Goal: Transaction & Acquisition: Subscribe to service/newsletter

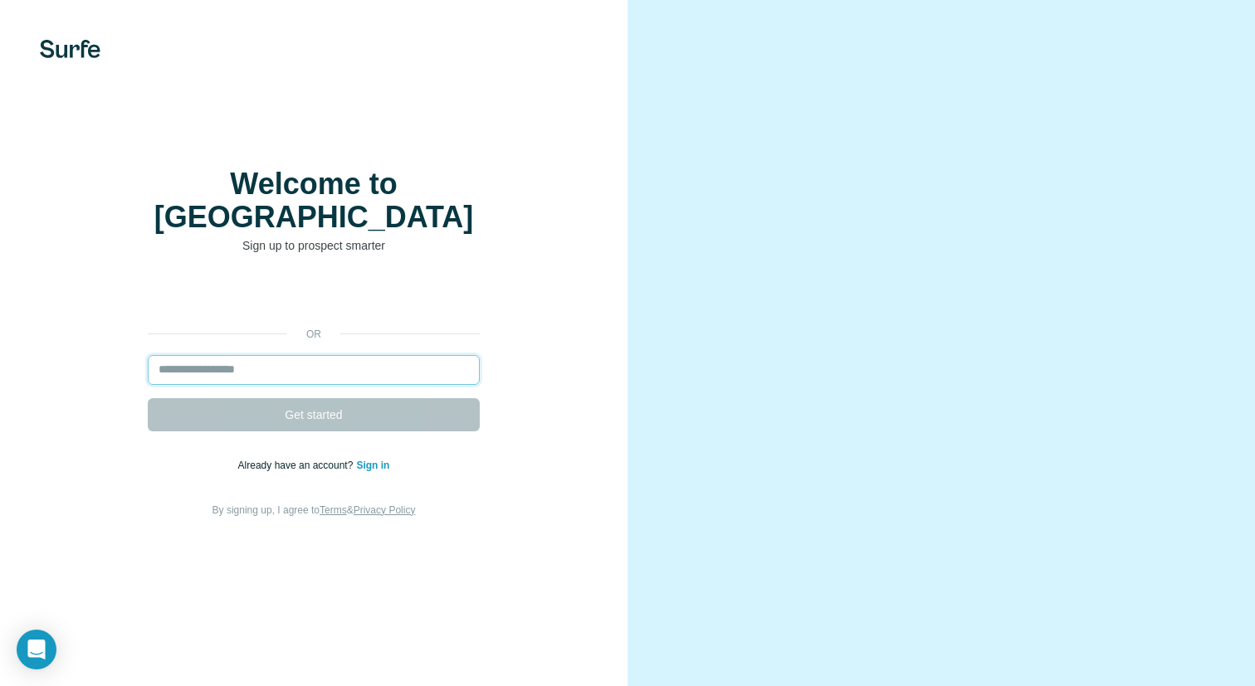
click at [356, 359] on input "email" at bounding box center [314, 370] width 332 height 30
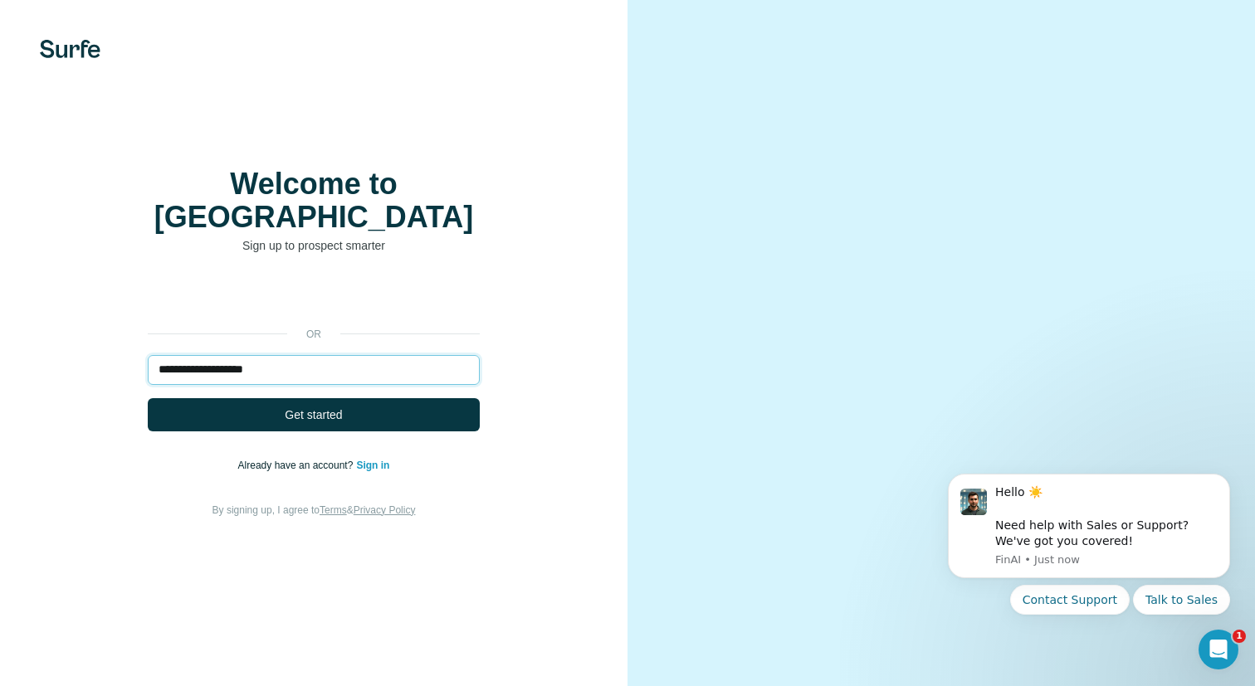
type input "**********"
click at [148, 398] on button "Get started" at bounding box center [314, 414] width 332 height 33
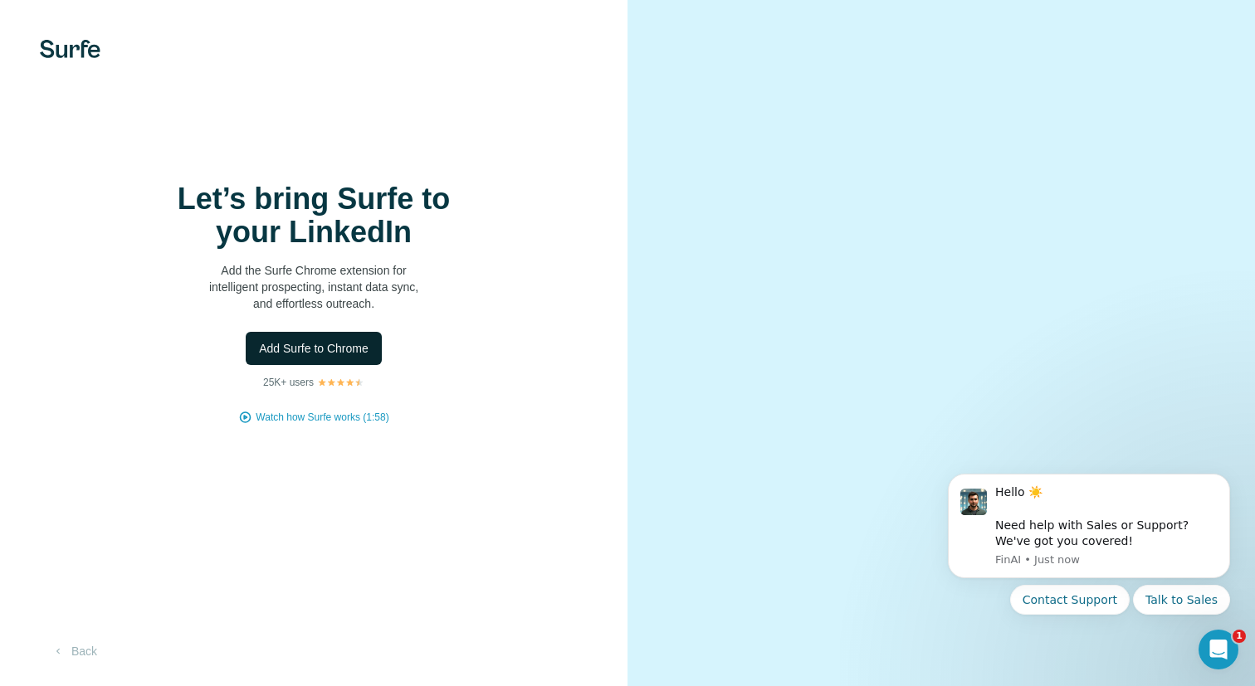
click at [358, 350] on span "Add Surfe to Chrome" at bounding box center [314, 348] width 110 height 17
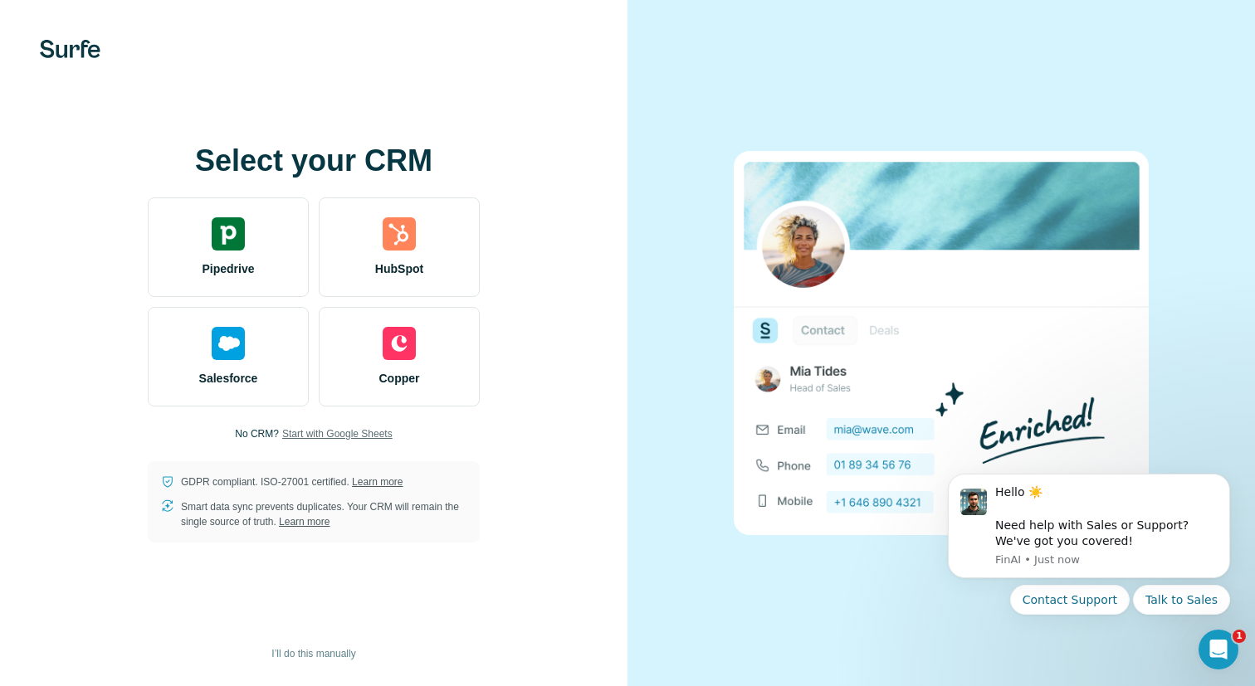
click at [334, 433] on span "Start with Google Sheets" at bounding box center [337, 433] width 110 height 15
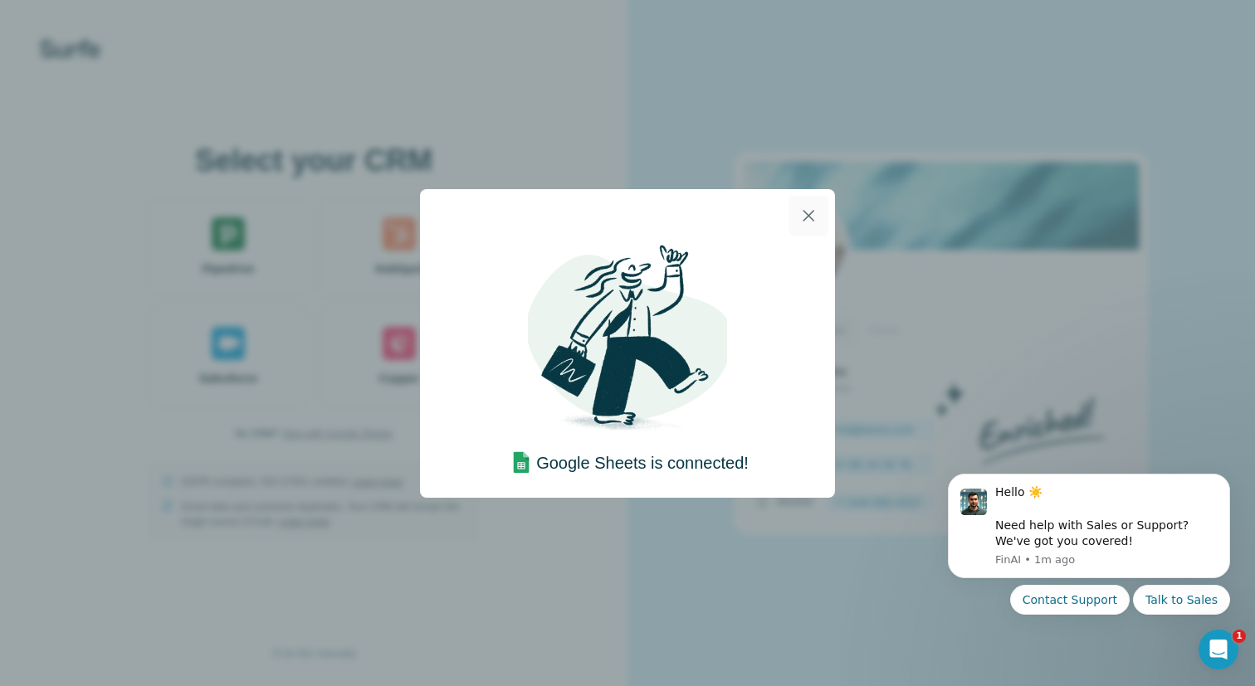
click at [813, 208] on icon "button" at bounding box center [808, 216] width 20 height 20
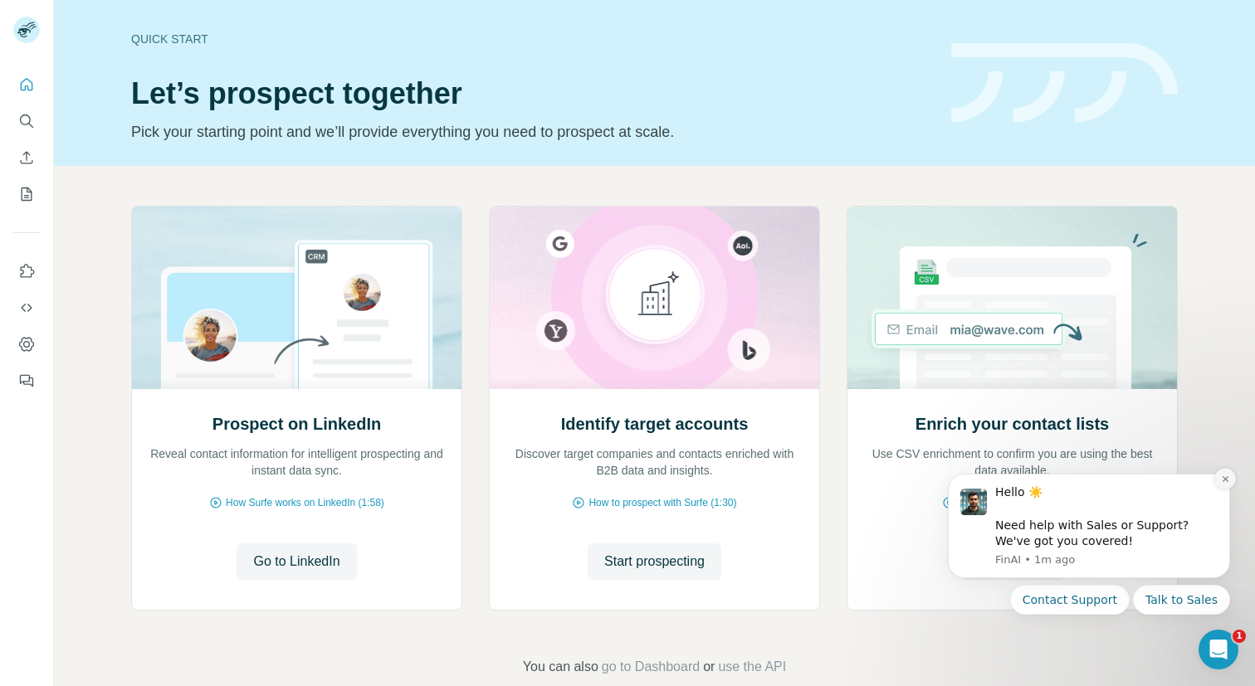
click at [1221, 484] on button "Dismiss notification" at bounding box center [1225, 479] width 22 height 22
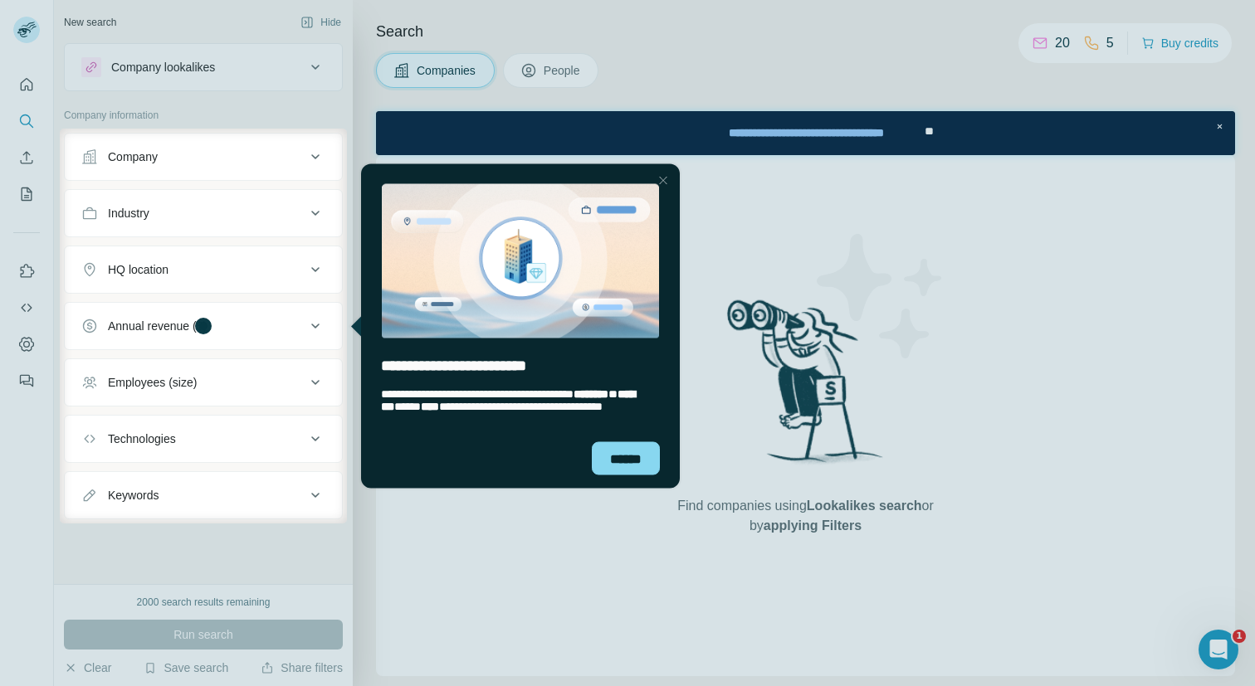
click at [857, 297] on div at bounding box center [801, 326] width 908 height 395
click at [672, 471] on div "******" at bounding box center [520, 464] width 319 height 46
click at [627, 459] on div "******" at bounding box center [626, 457] width 68 height 33
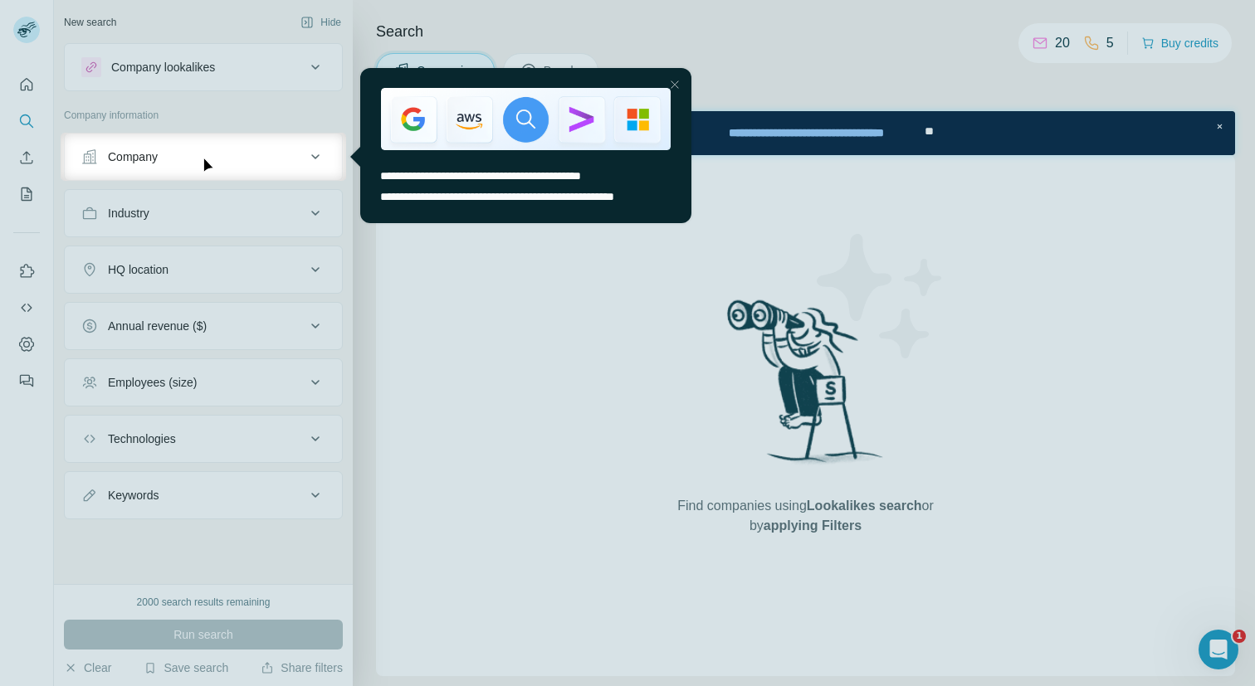
click at [676, 89] on div "Close Step" at bounding box center [675, 85] width 20 height 20
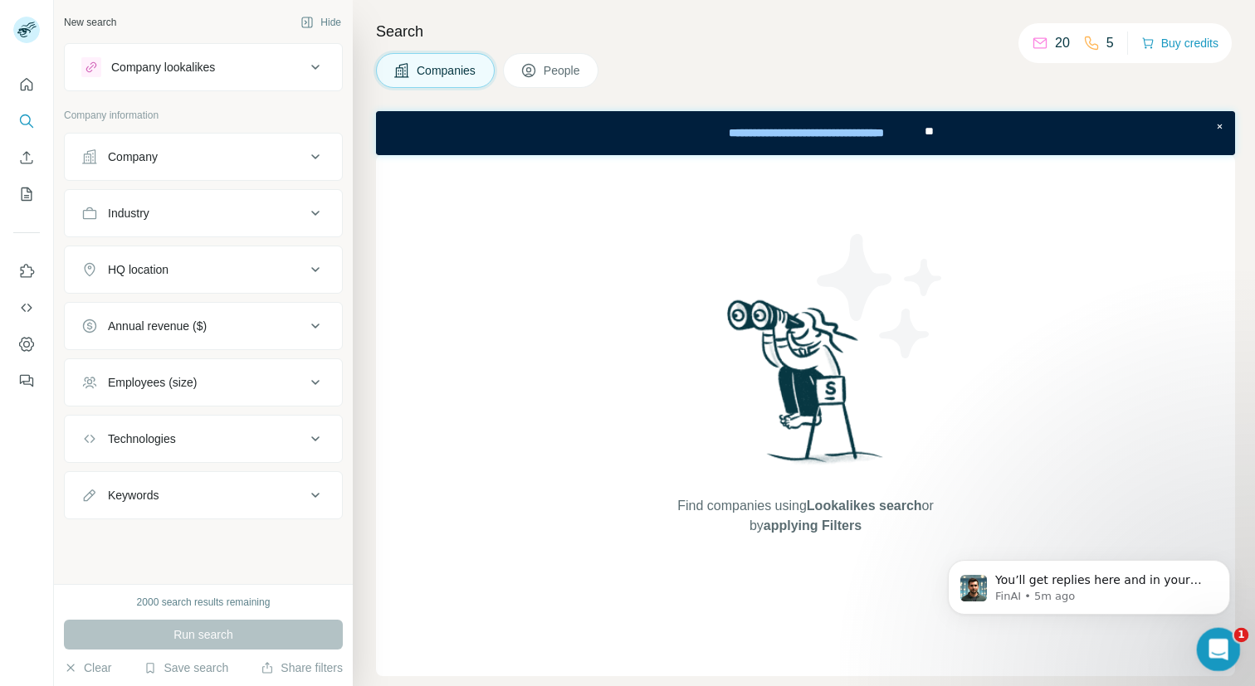
click at [1201, 648] on div "Open Intercom Messenger" at bounding box center [1215, 647] width 55 height 55
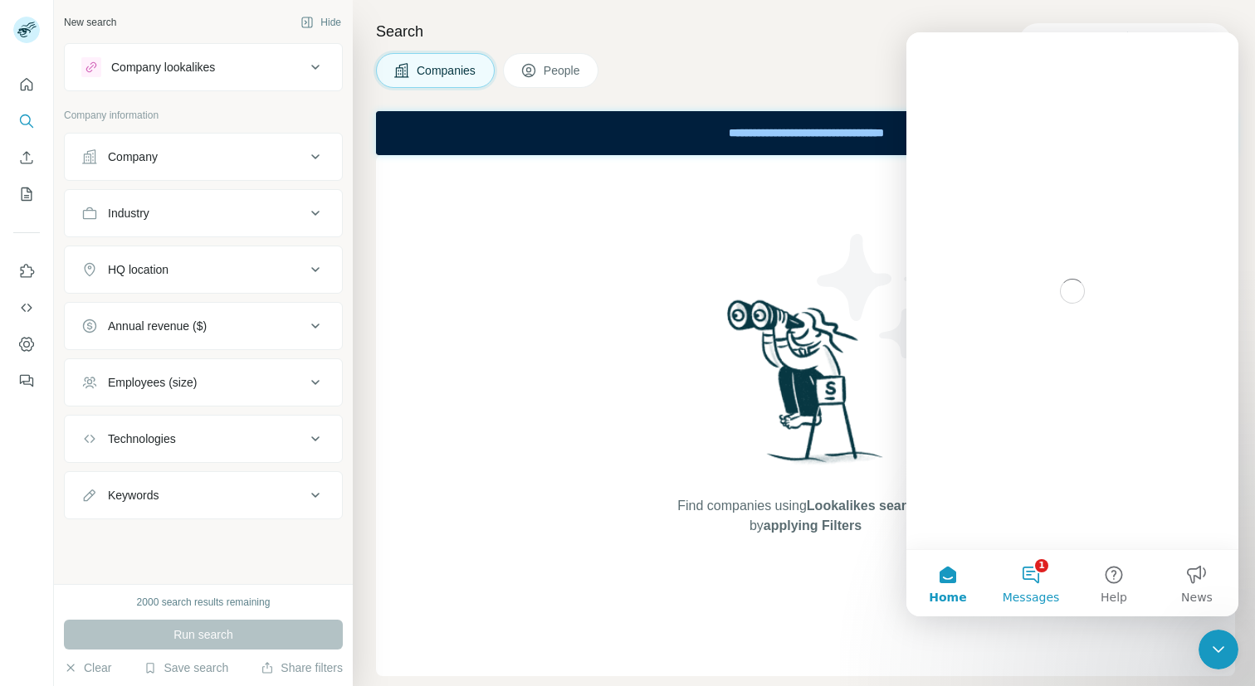
click at [1031, 563] on button "1 Messages" at bounding box center [1030, 583] width 83 height 66
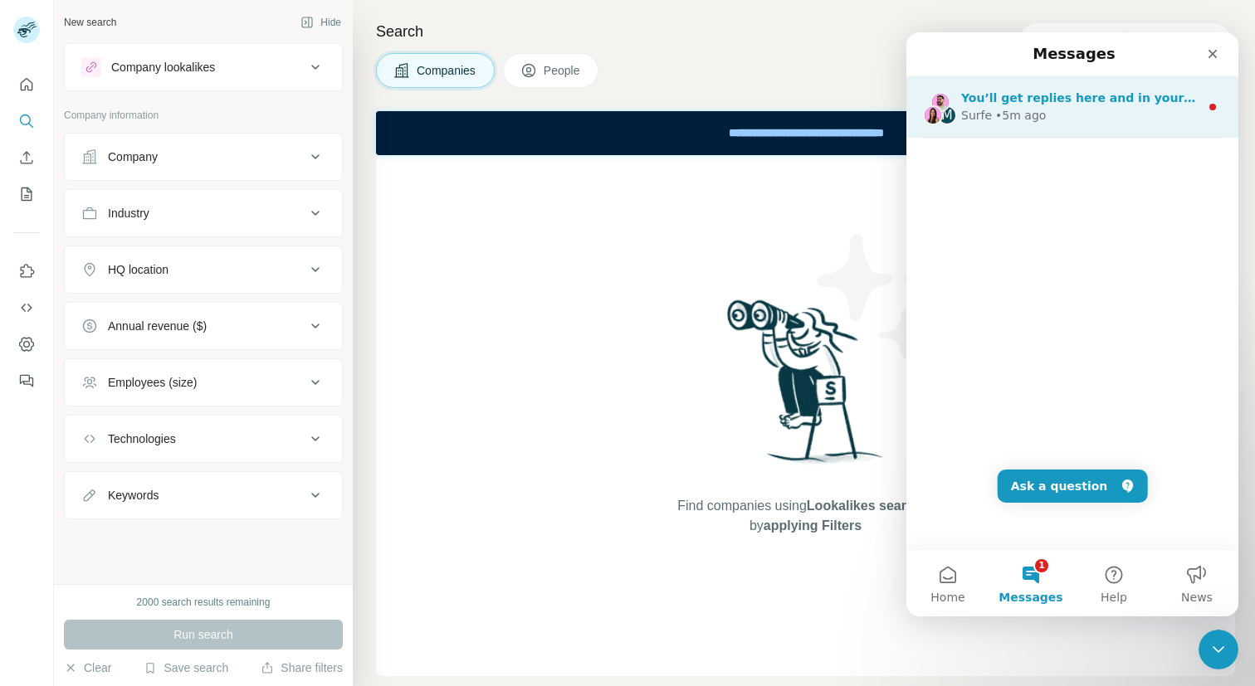
click at [1128, 110] on div "Surfe • 5m ago" at bounding box center [1080, 115] width 238 height 17
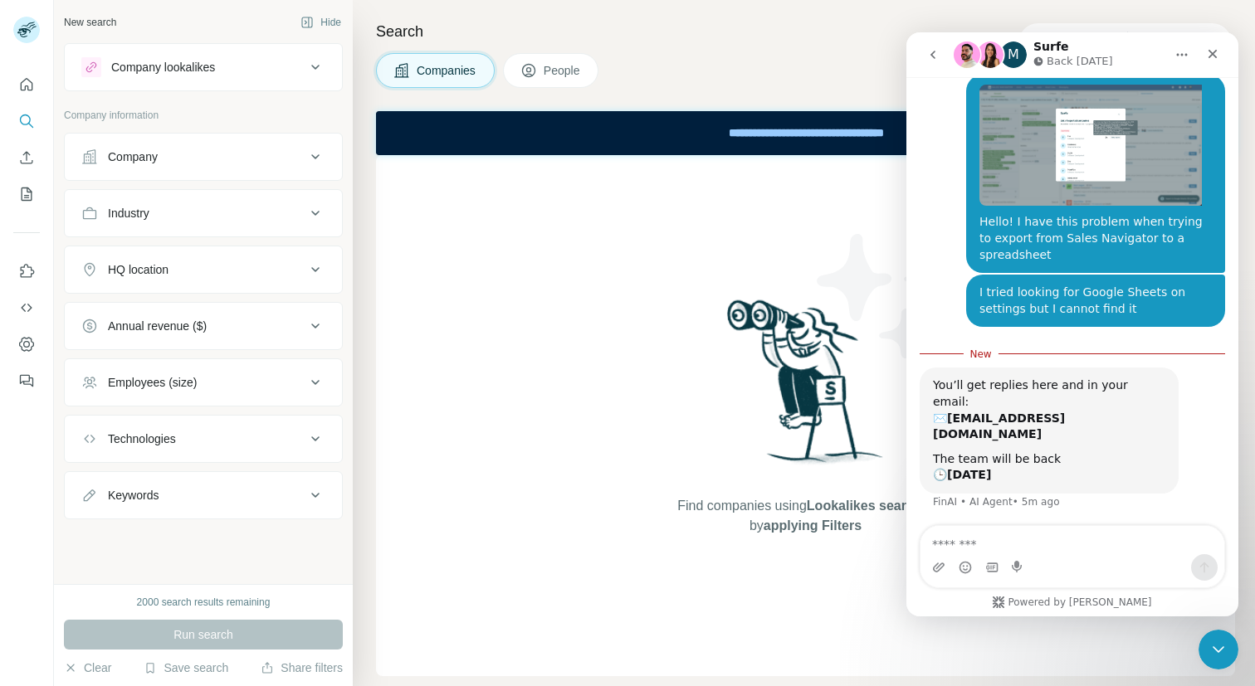
click at [933, 58] on icon "go back" at bounding box center [932, 55] width 5 height 8
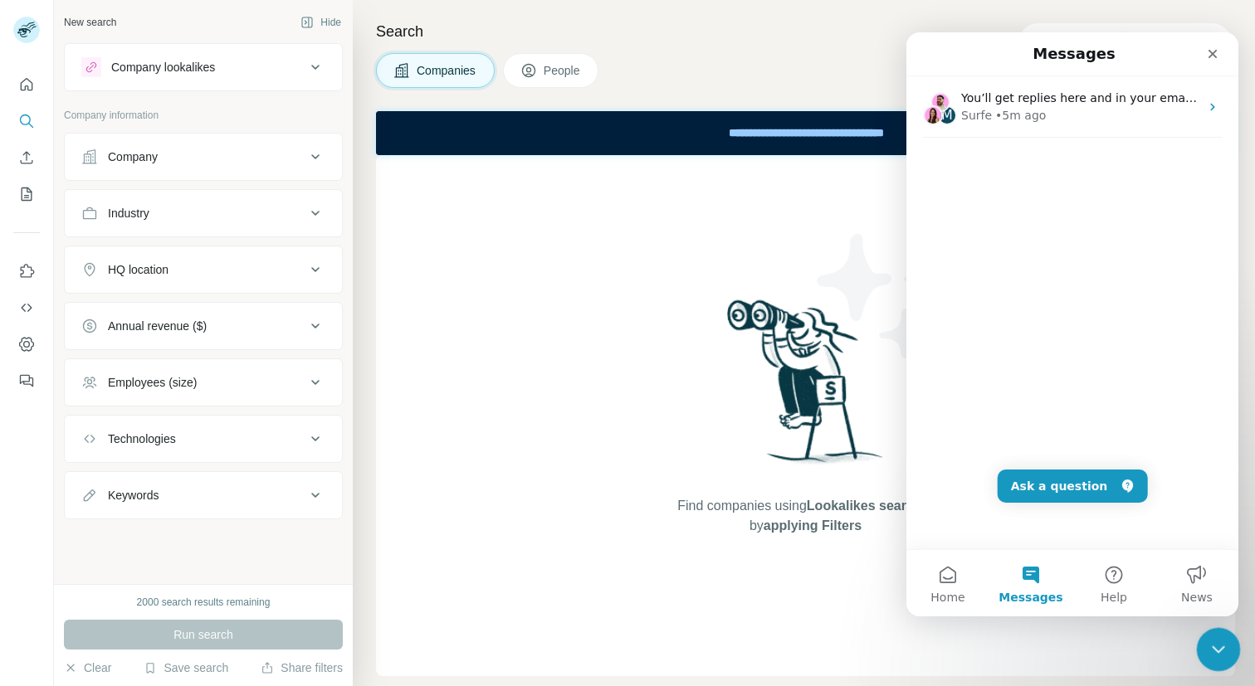
click at [1196, 651] on div "Close Intercom Messenger" at bounding box center [1216, 647] width 40 height 40
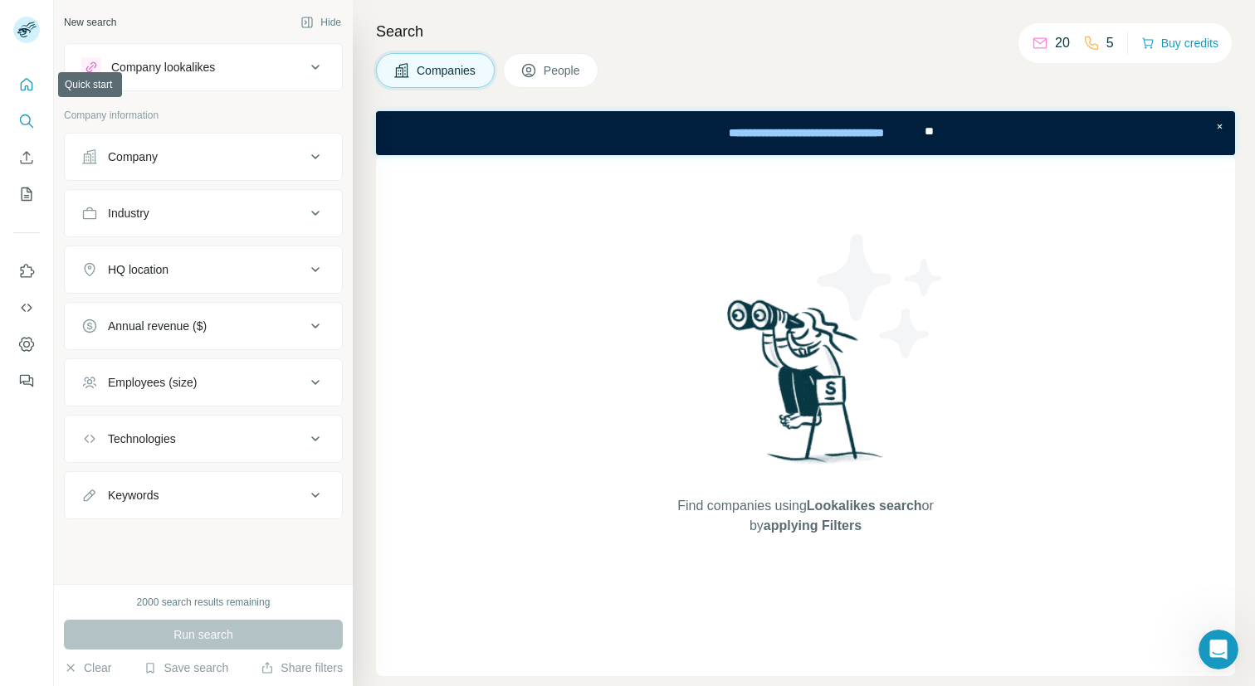
click at [35, 84] on button "Quick start" at bounding box center [26, 85] width 27 height 30
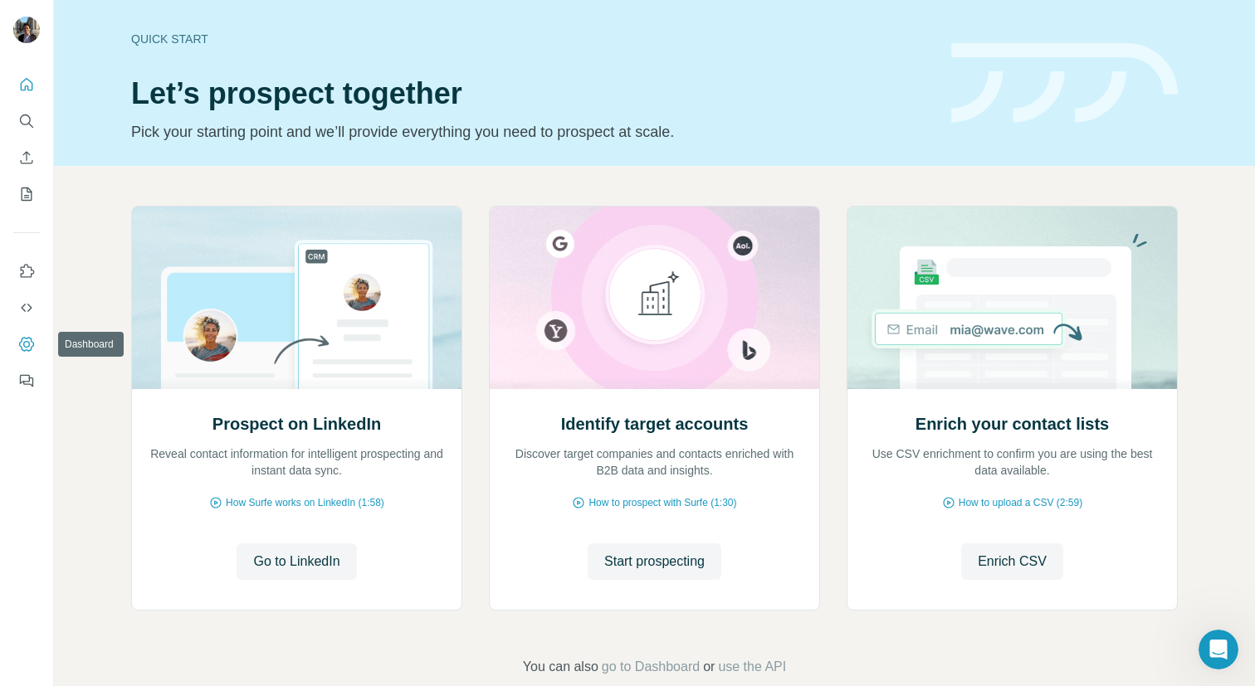
click at [27, 348] on icon "Dashboard" at bounding box center [26, 344] width 17 height 17
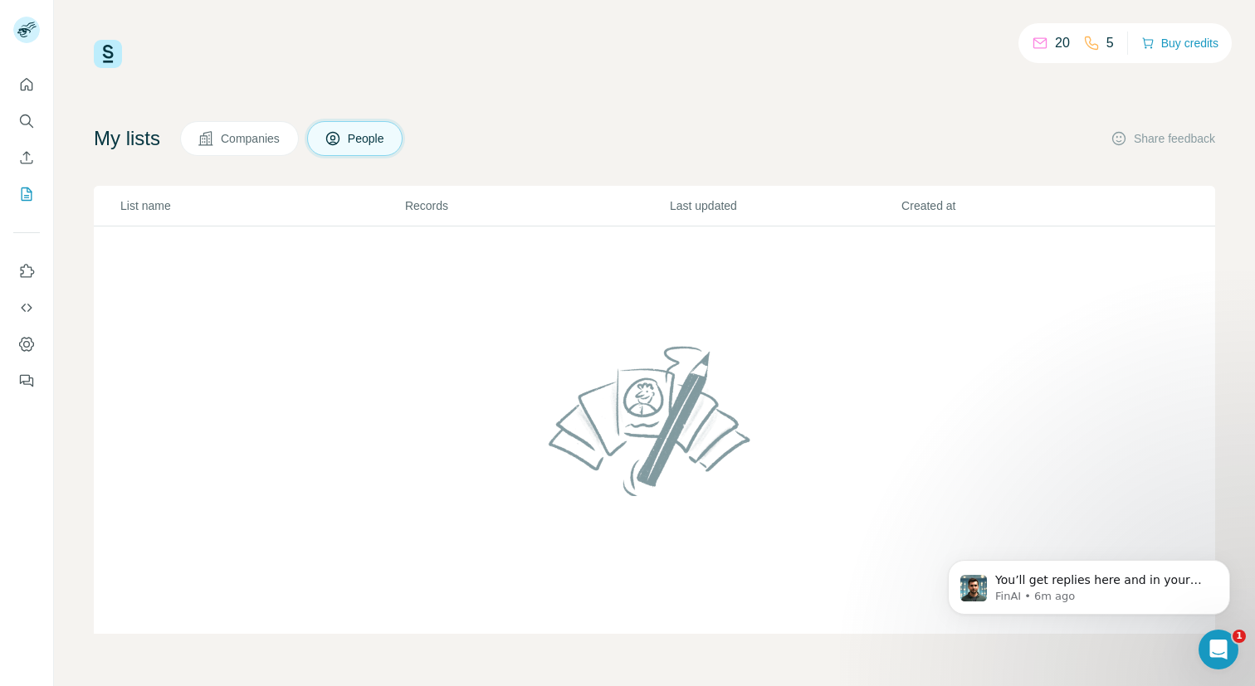
click at [1215, 682] on div "20 5 Buy credits My lists Companies People Share feedback List name Records Las…" at bounding box center [654, 343] width 1201 height 686
click at [1211, 649] on icon "Open Intercom Messenger" at bounding box center [1215, 647] width 27 height 27
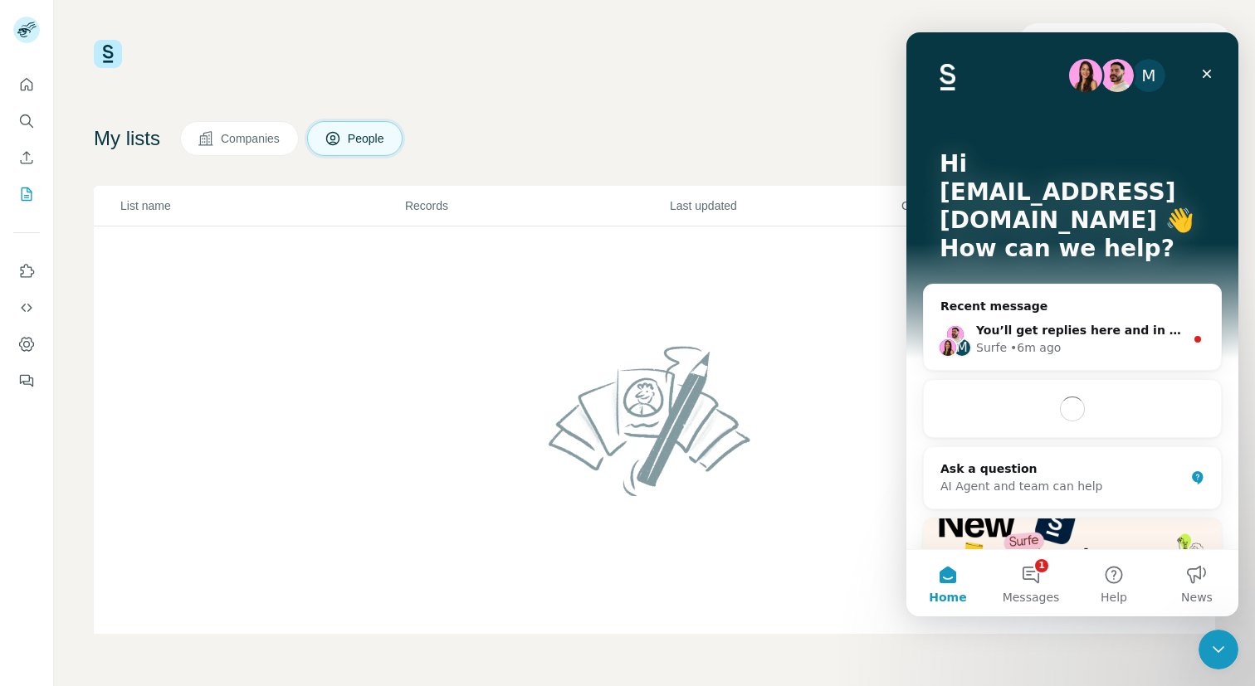
click at [1067, 617] on td at bounding box center [654, 431] width 1121 height 408
click at [1062, 603] on button "1 Messages" at bounding box center [1030, 583] width 83 height 66
